Goal: Task Accomplishment & Management: Use online tool/utility

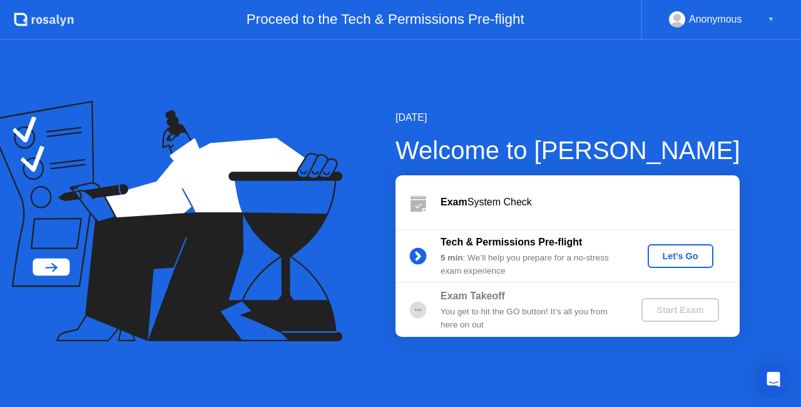
click at [691, 260] on div "Let's Go" at bounding box center [681, 256] width 56 height 10
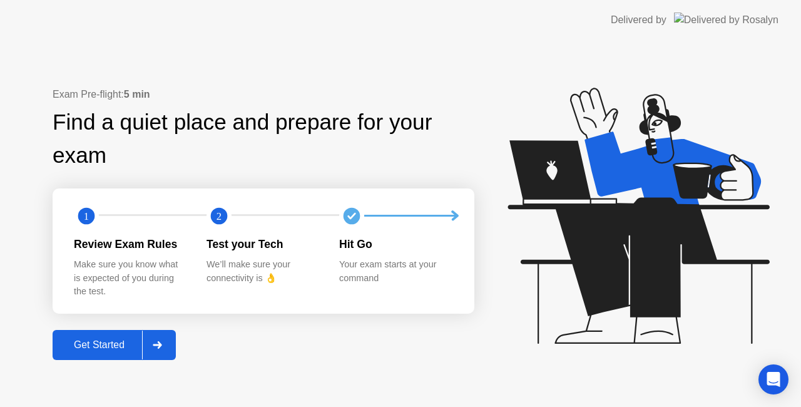
click at [172, 334] on div at bounding box center [157, 344] width 30 height 29
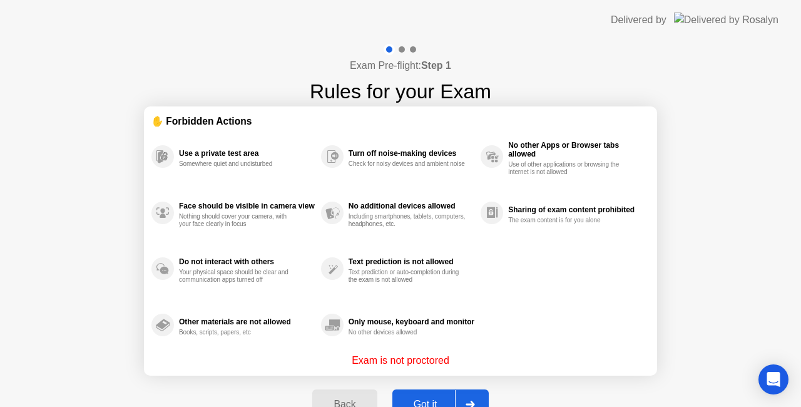
click at [477, 395] on div at bounding box center [470, 404] width 30 height 29
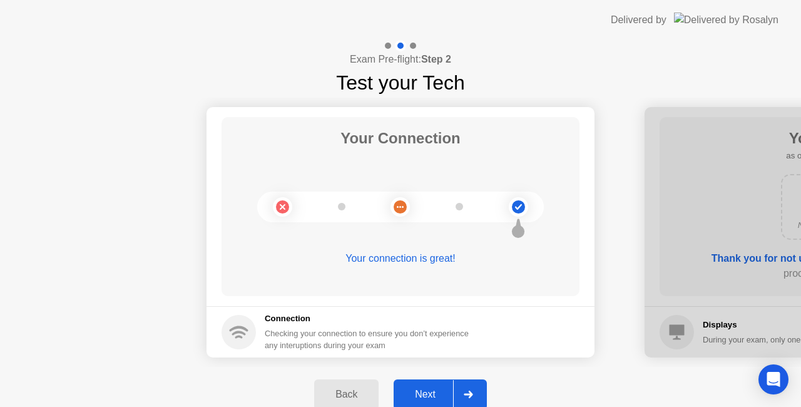
click at [472, 394] on icon at bounding box center [468, 394] width 9 height 8
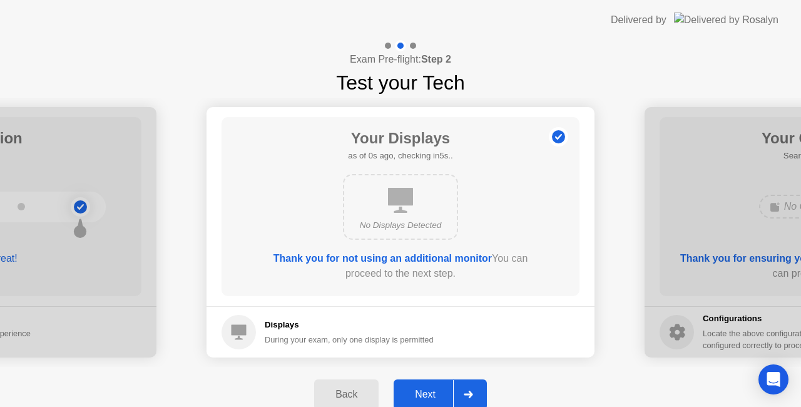
click at [472, 394] on icon at bounding box center [468, 394] width 9 height 8
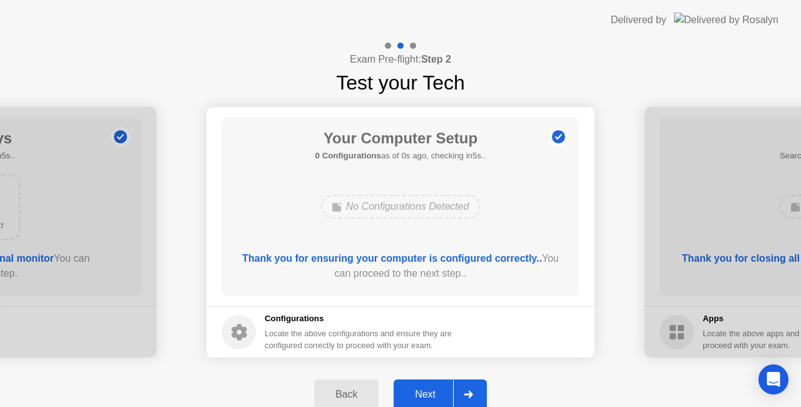
click at [472, 394] on icon at bounding box center [468, 394] width 9 height 8
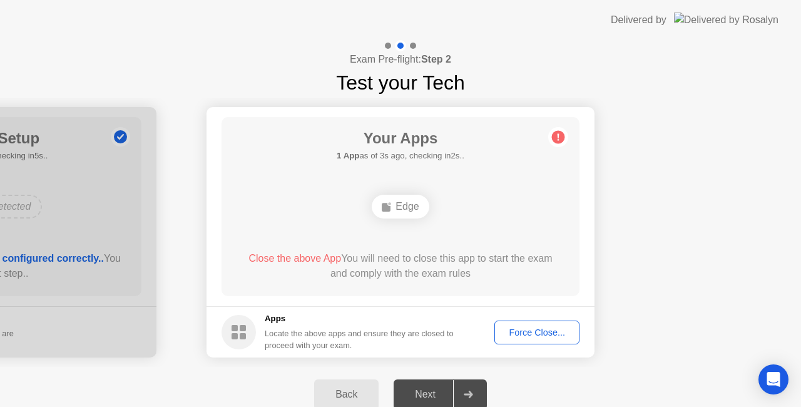
click at [524, 335] on div "Force Close..." at bounding box center [537, 332] width 76 height 10
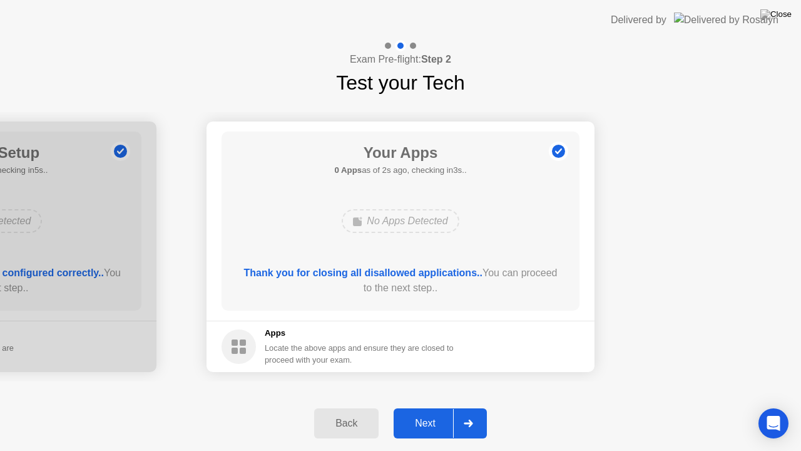
click at [433, 406] on div "Next" at bounding box center [425, 422] width 56 height 11
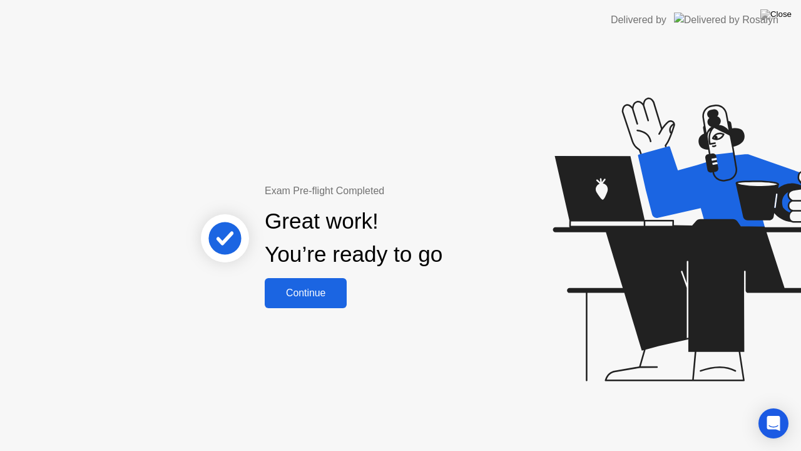
click at [303, 282] on button "Continue" at bounding box center [306, 293] width 82 height 30
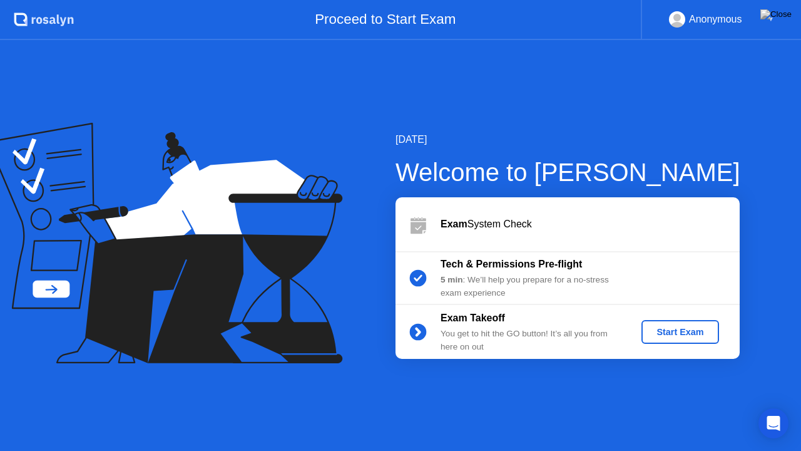
click at [663, 345] on div "Exam Takeoff You get to hit the GO button! It’s all you from here on out Start …" at bounding box center [567, 332] width 344 height 54
click at [661, 335] on div "Start Exam" at bounding box center [679, 332] width 67 height 10
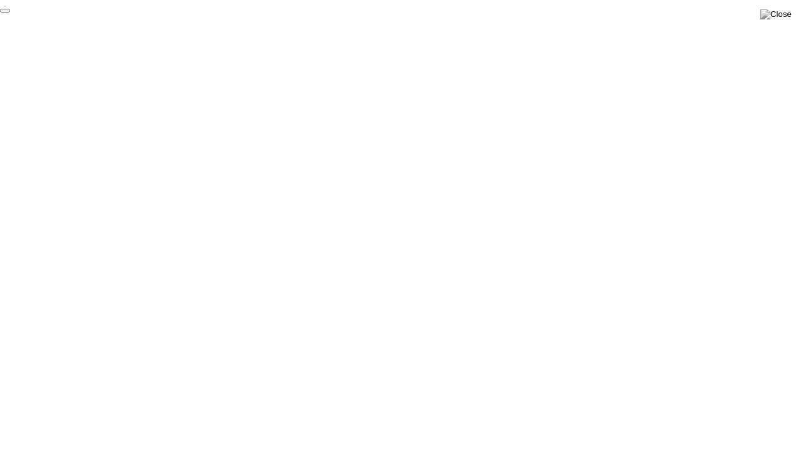
click div "End Proctoring Session"
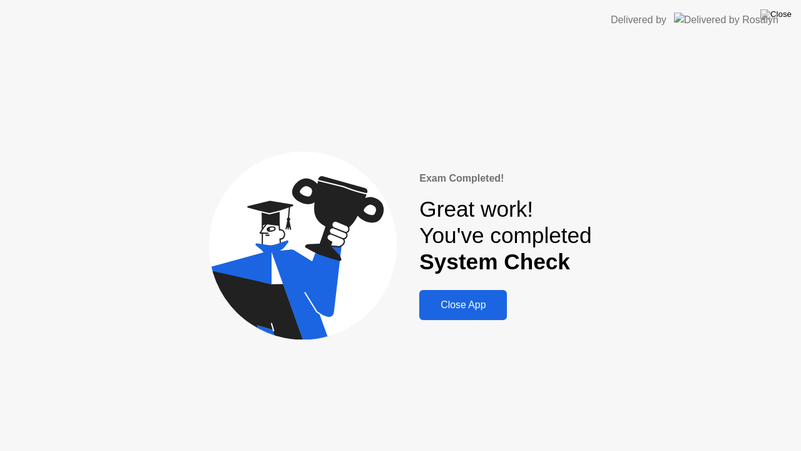
click at [482, 296] on button "Close App" at bounding box center [463, 305] width 88 height 30
